Goal: Transaction & Acquisition: Purchase product/service

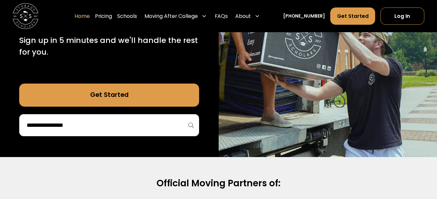
scroll to position [143, 0]
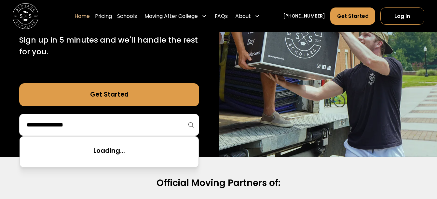
click at [169, 123] on input "search" at bounding box center [109, 124] width 166 height 11
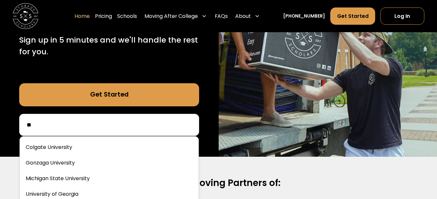
type input "*"
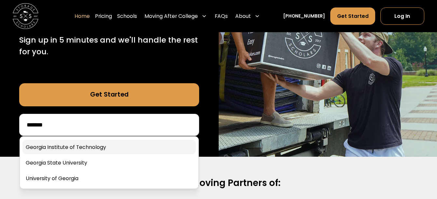
type input "*******"
click at [90, 147] on link at bounding box center [108, 147] width 173 height 14
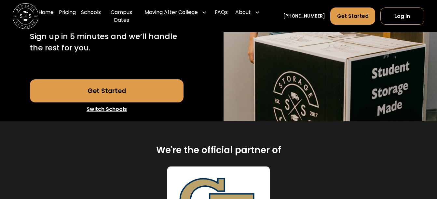
scroll to position [199, 0]
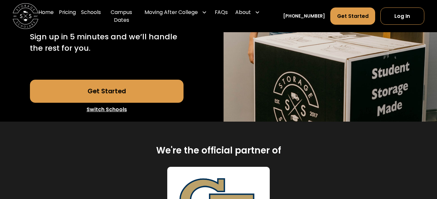
click at [133, 80] on link "Get Started" at bounding box center [106, 91] width 153 height 23
